Goal: Task Accomplishment & Management: Manage account settings

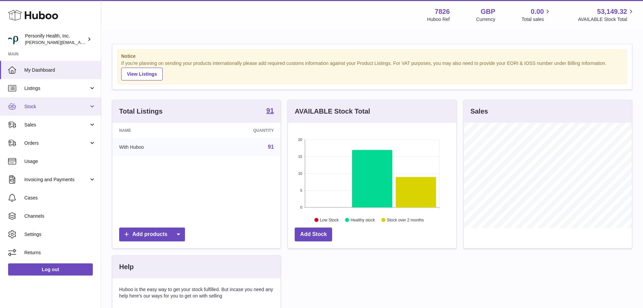
click at [47, 108] on span "Stock" at bounding box center [56, 106] width 65 height 6
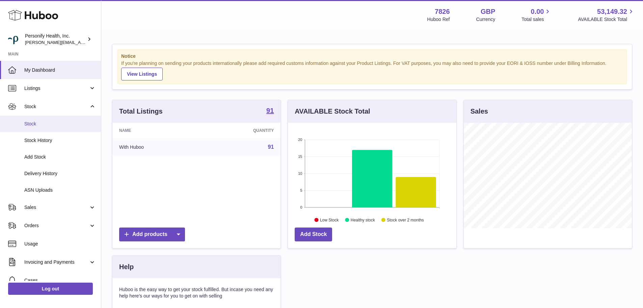
click at [40, 129] on link "Stock" at bounding box center [50, 124] width 101 height 17
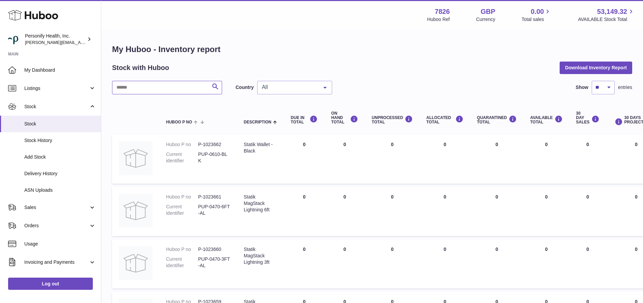
click at [176, 89] on input "text" at bounding box center [167, 88] width 110 height 14
paste input "**********"
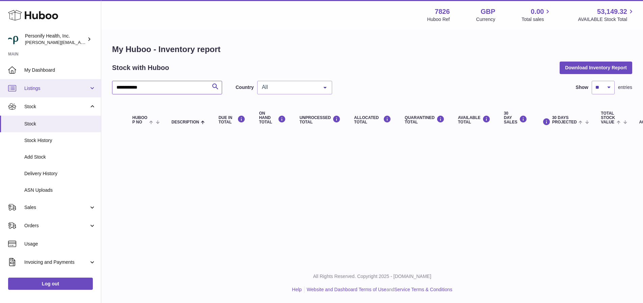
drag, startPoint x: 171, startPoint y: 88, endPoint x: 75, endPoint y: 80, distance: 95.6
click at [75, 80] on div "**********" at bounding box center [321, 151] width 643 height 303
paste input "*******"
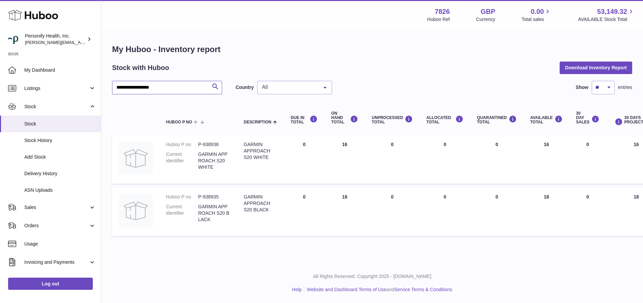
type input "**********"
click at [30, 11] on icon at bounding box center [33, 15] width 50 height 14
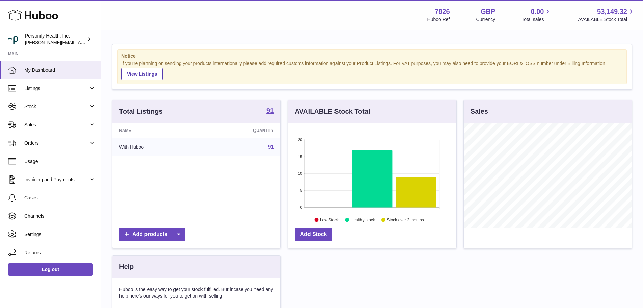
scroll to position [105, 169]
click at [50, 140] on span "Orders" at bounding box center [56, 143] width 65 height 6
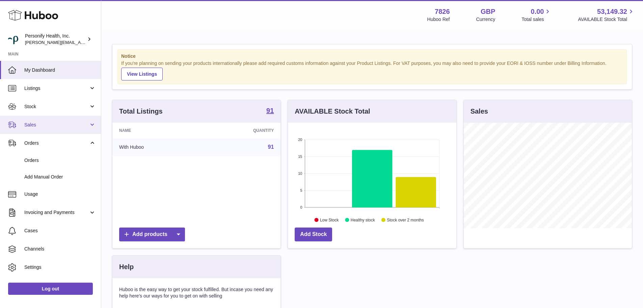
click at [46, 129] on link "Sales" at bounding box center [50, 125] width 101 height 18
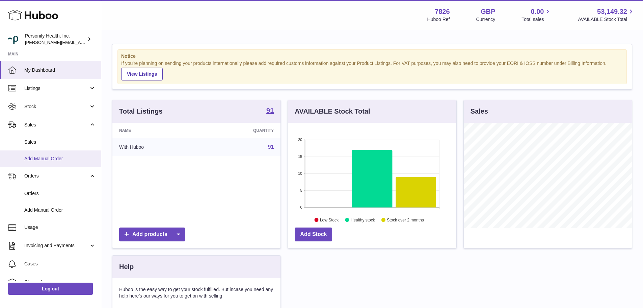
click at [46, 155] on span "Add Manual Order" at bounding box center [60, 158] width 72 height 6
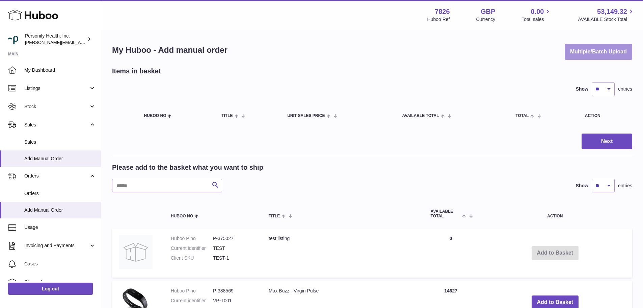
click at [590, 50] on button "Multiple/Batch Upload" at bounding box center [599, 52] width 68 height 16
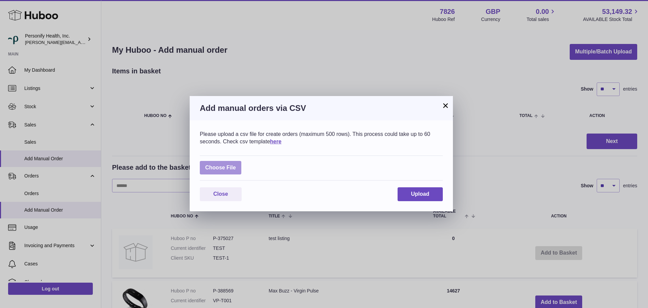
click at [222, 172] on label at bounding box center [221, 168] width 42 height 14
click at [236, 164] on input "file" at bounding box center [236, 164] width 0 height 0
type input "**********"
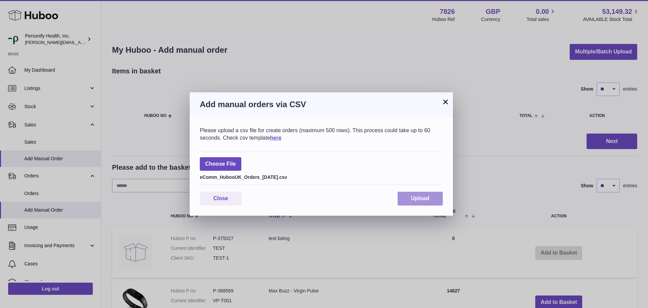
click at [425, 198] on span "Upload" at bounding box center [420, 198] width 18 height 6
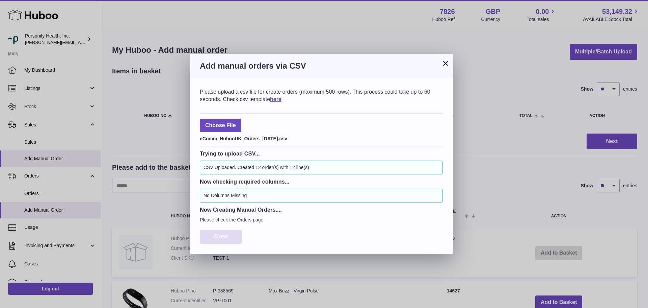
click at [233, 234] on button "Close" at bounding box center [221, 237] width 42 height 14
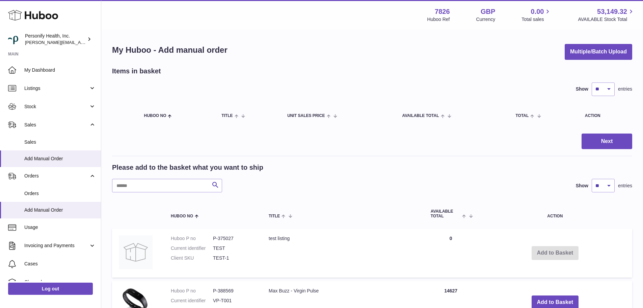
click at [45, 14] on icon at bounding box center [33, 15] width 50 height 14
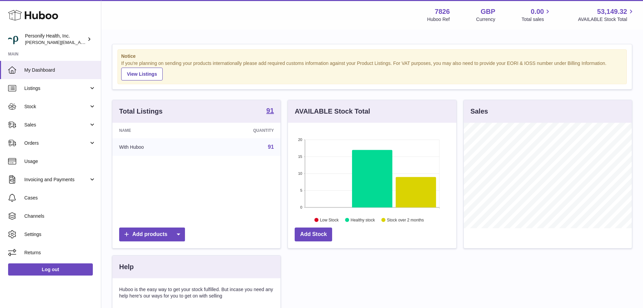
scroll to position [105, 169]
click at [56, 129] on link "Sales" at bounding box center [50, 125] width 101 height 18
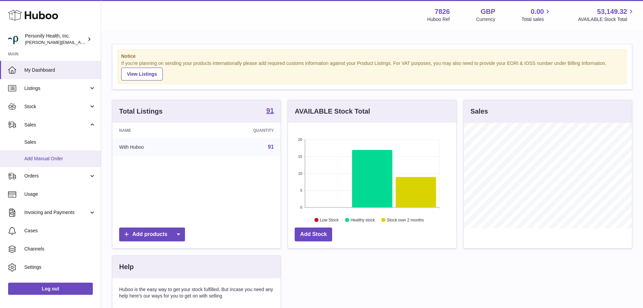
click at [44, 156] on span "Add Manual Order" at bounding box center [60, 158] width 72 height 6
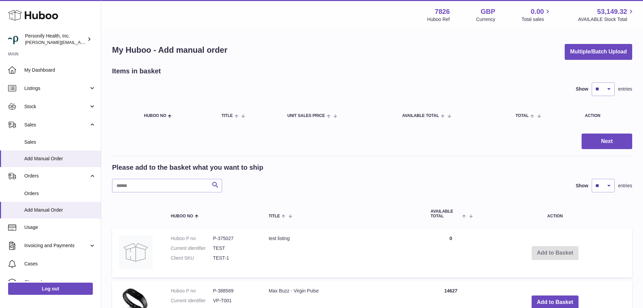
drag, startPoint x: 477, startPoint y: 46, endPoint x: 553, endPoint y: 37, distance: 76.6
click at [480, 45] on div "My Huboo - Add manual order Multiple/Batch Upload" at bounding box center [372, 52] width 520 height 16
click at [580, 49] on button "Multiple/Batch Upload" at bounding box center [599, 52] width 68 height 16
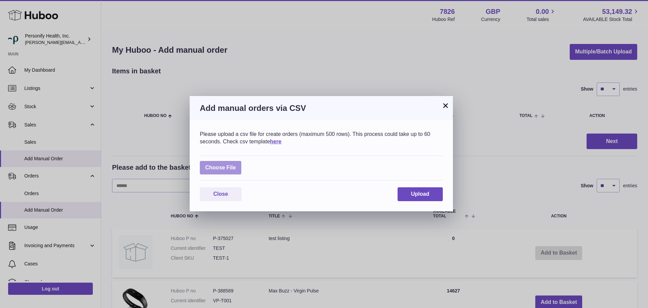
drag, startPoint x: 238, startPoint y: 160, endPoint x: 231, endPoint y: 166, distance: 9.6
click at [237, 160] on div "Choose File" at bounding box center [321, 167] width 243 height 25
click at [231, 166] on label at bounding box center [221, 168] width 42 height 14
click at [236, 164] on input "file" at bounding box center [236, 164] width 0 height 0
type input "**********"
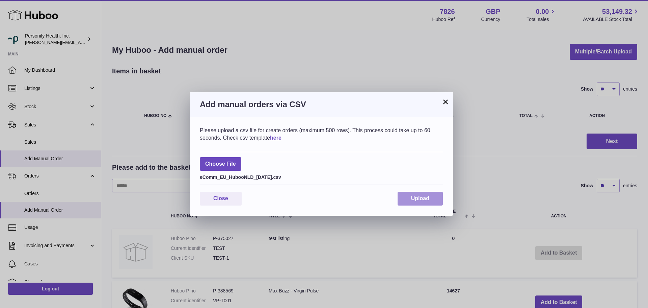
click at [413, 195] on button "Upload" at bounding box center [420, 198] width 45 height 14
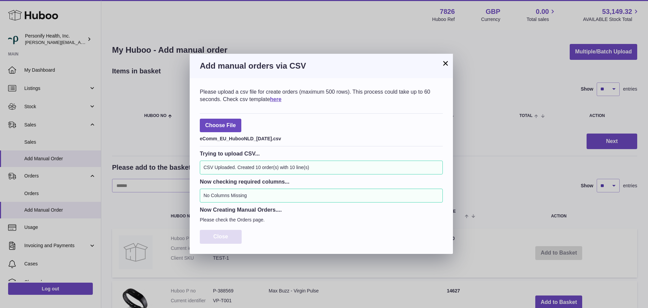
click at [233, 237] on button "Close" at bounding box center [221, 237] width 42 height 14
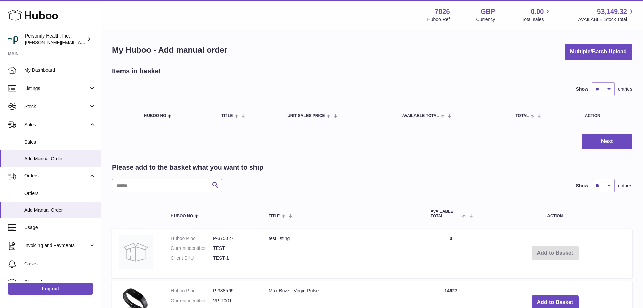
click at [54, 22] on icon at bounding box center [33, 15] width 50 height 14
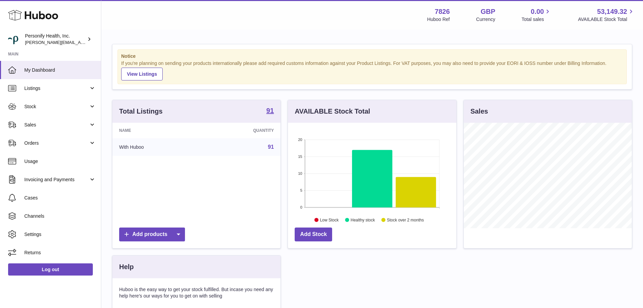
scroll to position [105, 169]
click at [40, 19] on use at bounding box center [33, 15] width 50 height 10
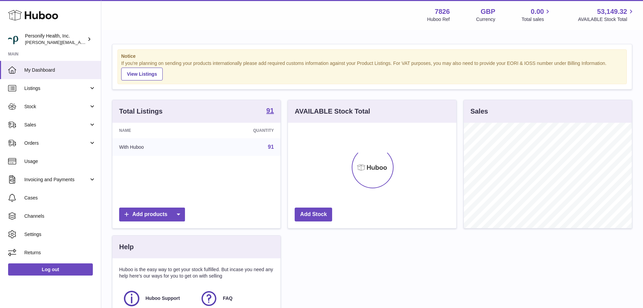
scroll to position [105, 169]
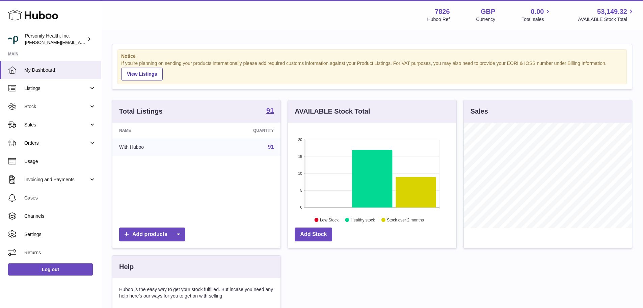
click at [32, 12] on icon at bounding box center [33, 15] width 50 height 14
click at [41, 16] on icon at bounding box center [33, 15] width 50 height 14
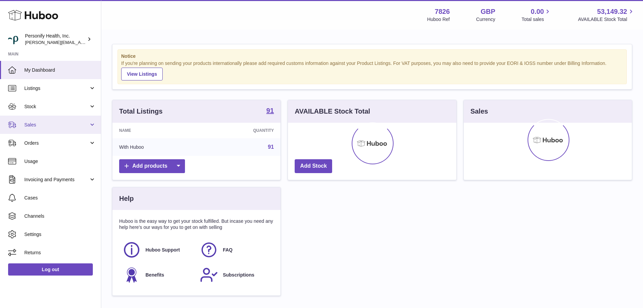
click at [61, 124] on span "Sales" at bounding box center [56, 125] width 65 height 6
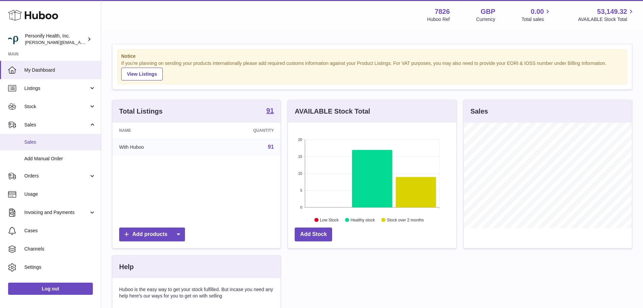
scroll to position [105, 169]
click at [45, 137] on link "Sales" at bounding box center [50, 142] width 101 height 17
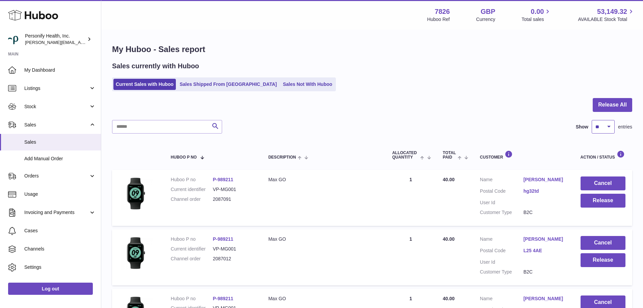
click at [601, 127] on select "** ** ** ***" at bounding box center [603, 127] width 23 height 14
select select "***"
click at [592, 120] on select "** ** ** ***" at bounding box center [603, 127] width 23 height 14
click at [620, 105] on button "Release All" at bounding box center [613, 105] width 40 height 14
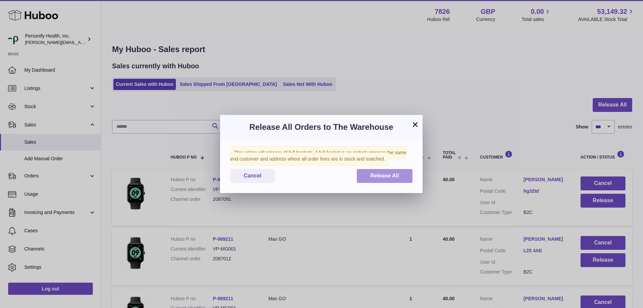
click at [376, 180] on button "Release All" at bounding box center [385, 176] width 56 height 14
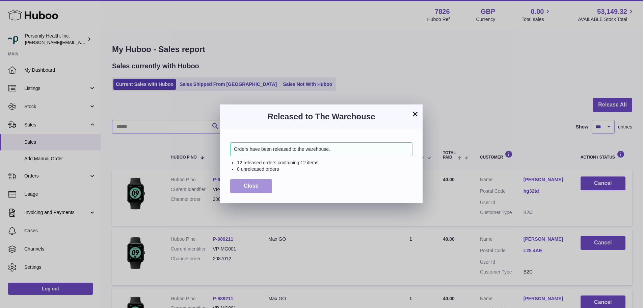
click at [256, 188] on span "Close" at bounding box center [251, 186] width 15 height 6
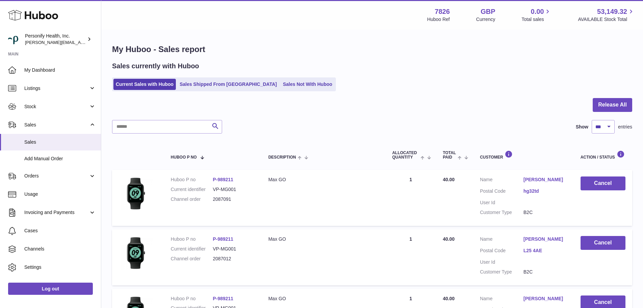
click at [39, 16] on icon at bounding box center [33, 15] width 50 height 14
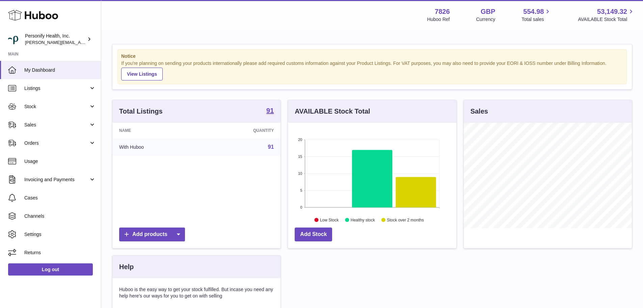
scroll to position [105, 169]
click at [40, 126] on span "Sales" at bounding box center [56, 125] width 65 height 6
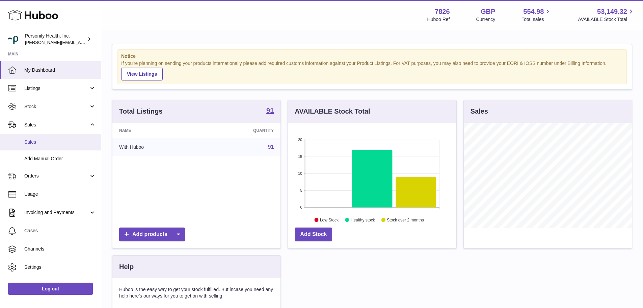
click at [41, 138] on link "Sales" at bounding box center [50, 142] width 101 height 17
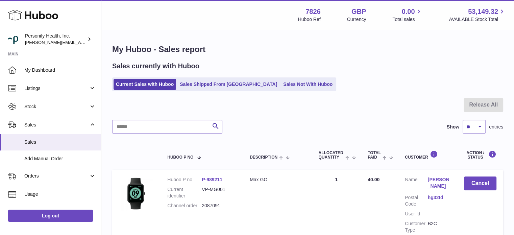
click at [42, 14] on use at bounding box center [33, 15] width 50 height 10
